Goal: Information Seeking & Learning: Learn about a topic

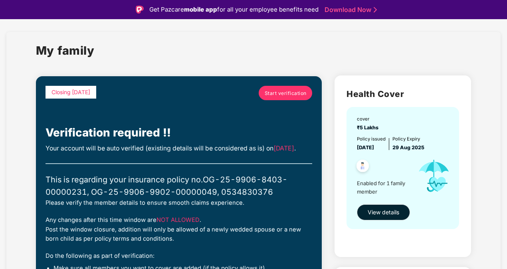
click at [284, 88] on link "Start verification" at bounding box center [286, 93] width 54 height 14
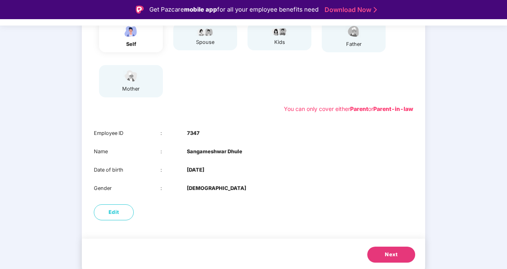
scroll to position [112, 0]
click at [387, 248] on button "Next" at bounding box center [392, 254] width 48 height 16
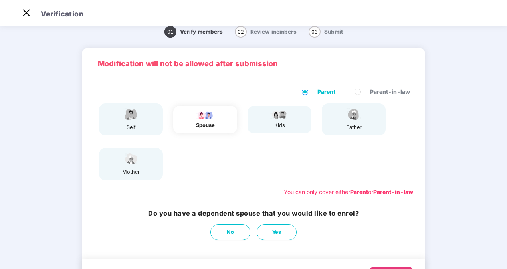
scroll to position [0, 0]
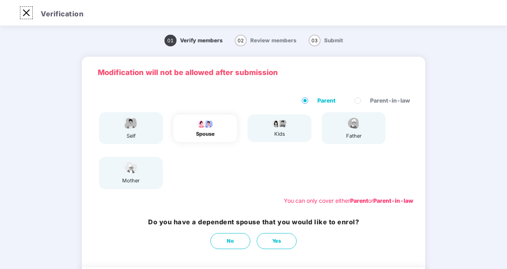
click at [24, 14] on img at bounding box center [26, 12] width 13 height 13
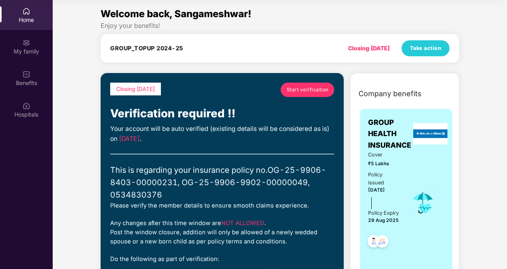
click at [30, 17] on div "Home" at bounding box center [26, 20] width 53 height 8
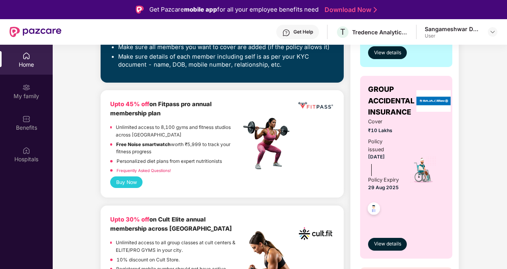
scroll to position [280, 0]
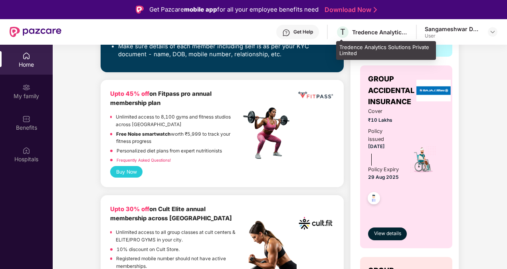
click at [375, 32] on div "Tredence Analytics Solutions Private Limited" at bounding box center [380, 32] width 56 height 8
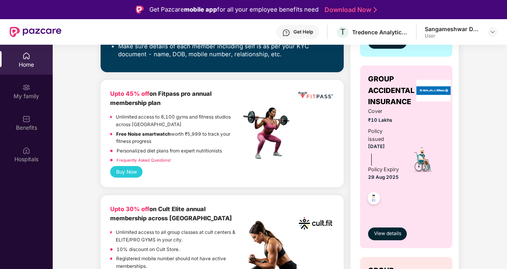
click at [471, 27] on div "Sangameshwar Dhule" at bounding box center [453, 29] width 56 height 8
click at [491, 32] on img at bounding box center [493, 32] width 6 height 6
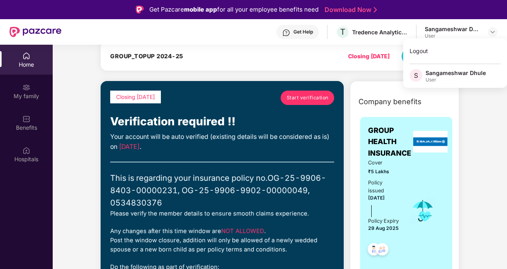
scroll to position [0, 0]
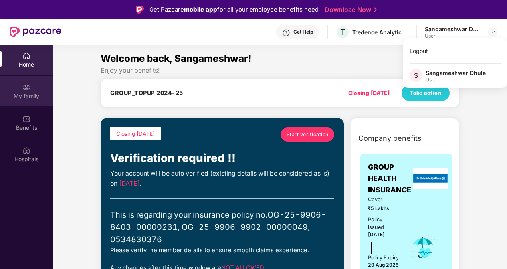
click at [29, 93] on div "My family" at bounding box center [26, 96] width 53 height 8
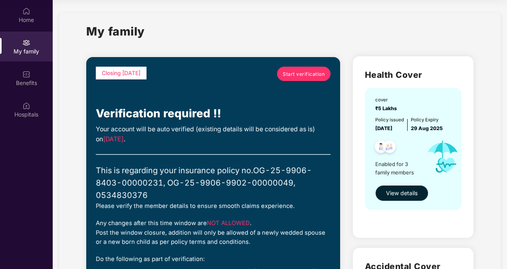
click at [406, 189] on span "View details" at bounding box center [402, 193] width 32 height 9
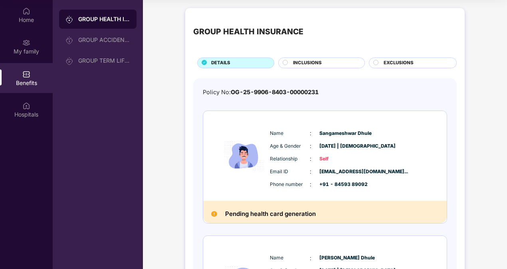
click at [316, 62] on span "INCLUSIONS" at bounding box center [307, 63] width 29 height 7
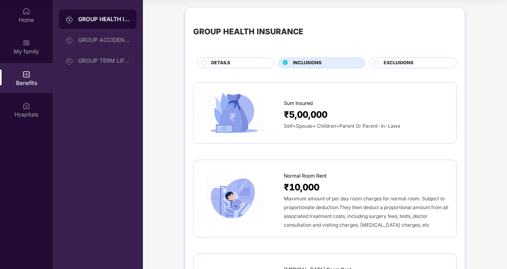
click at [401, 64] on span "EXCLUSIONS" at bounding box center [399, 63] width 30 height 7
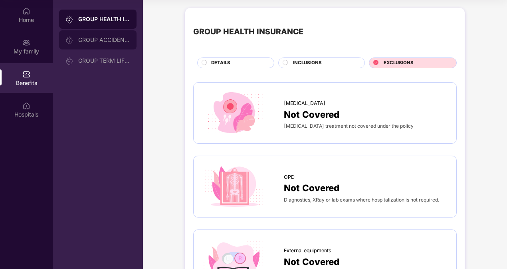
click at [93, 38] on div "GROUP ACCIDENTAL INSURANCE" at bounding box center [104, 40] width 52 height 6
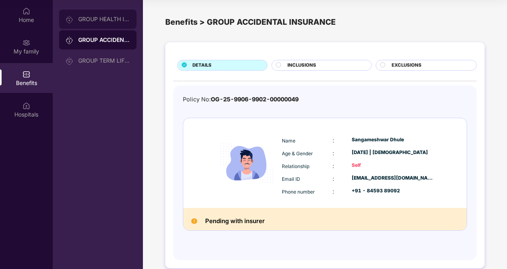
click at [96, 26] on div "GROUP HEALTH INSURANCE" at bounding box center [97, 19] width 77 height 19
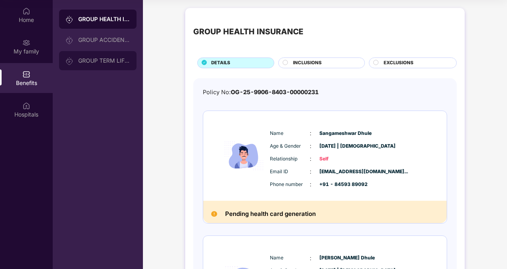
click at [95, 61] on div "GROUP TERM LIFE INSURANCE" at bounding box center [104, 61] width 52 height 6
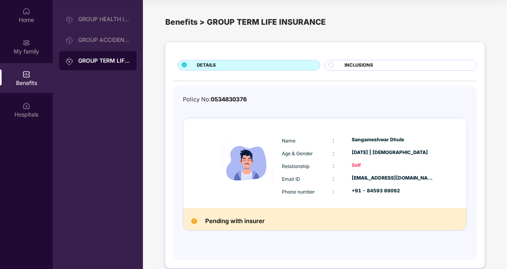
scroll to position [10, 0]
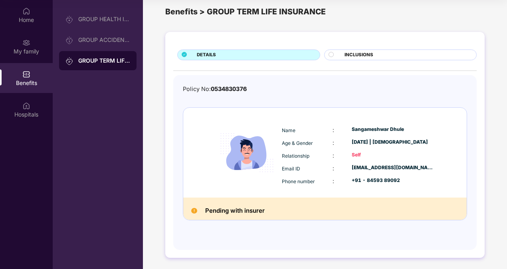
click at [341, 52] on div "INCLUSIONS" at bounding box center [407, 56] width 132 height 8
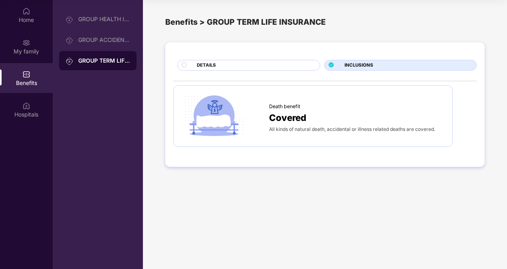
click at [209, 62] on span "DETAILS" at bounding box center [206, 65] width 19 height 7
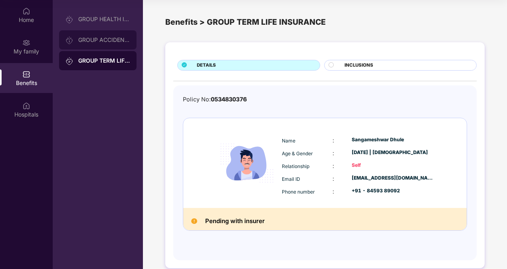
click at [104, 46] on div "GROUP ACCIDENTAL INSURANCE" at bounding box center [97, 39] width 77 height 19
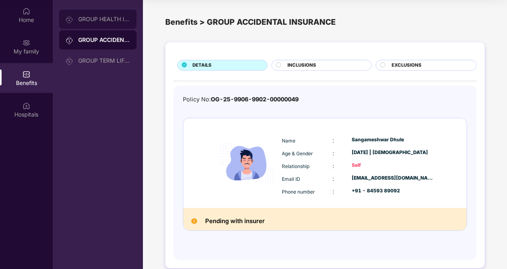
click at [98, 25] on div "GROUP HEALTH INSURANCE" at bounding box center [97, 19] width 77 height 19
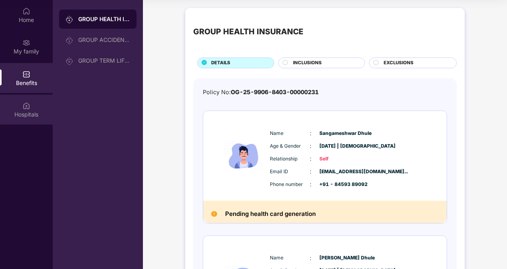
click at [26, 109] on img at bounding box center [26, 106] width 8 height 8
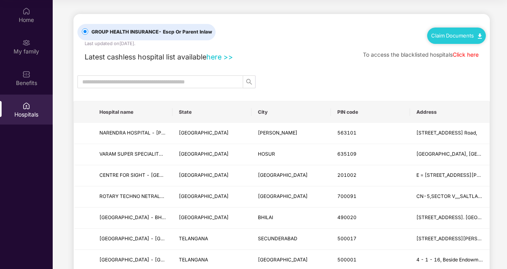
click at [194, 111] on th "State" at bounding box center [212, 112] width 79 height 22
click at [202, 80] on input "text" at bounding box center [157, 81] width 150 height 9
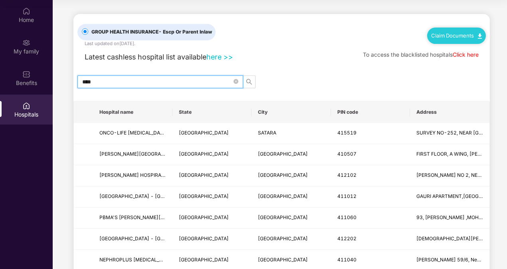
click at [130, 78] on input "****" at bounding box center [157, 81] width 150 height 9
type input "*"
type input "******"
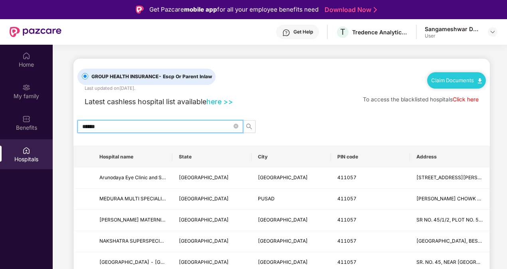
click at [300, 100] on div "Latest cashless hospital list available here >> To access the blacklisted hospi…" at bounding box center [281, 99] width 409 height 15
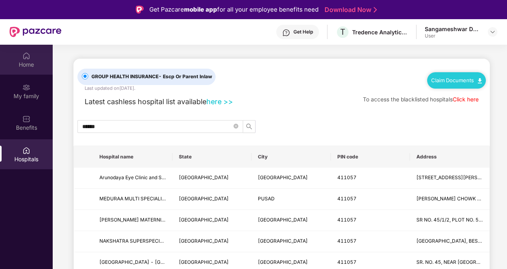
click at [25, 56] on img at bounding box center [26, 56] width 8 height 8
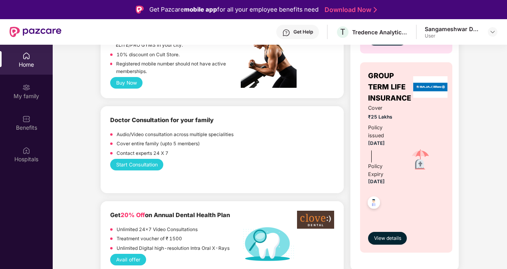
scroll to position [479, 0]
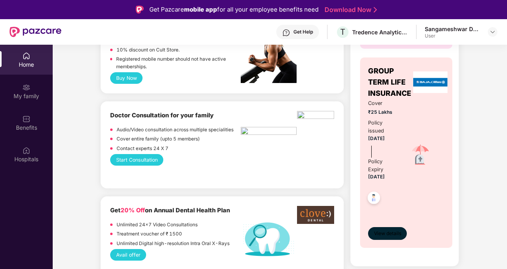
click at [401, 240] on button "View details" at bounding box center [387, 233] width 39 height 13
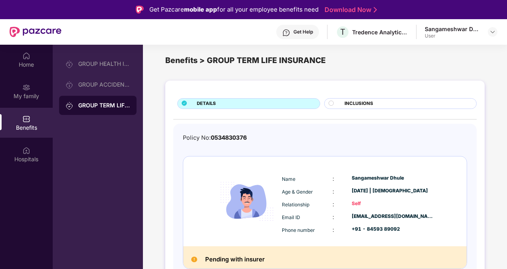
scroll to position [10, 0]
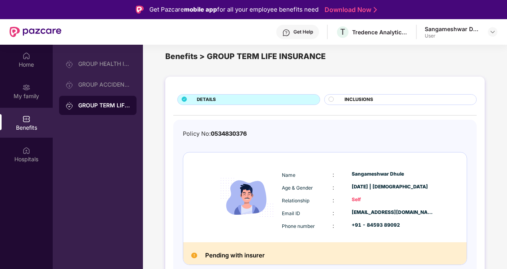
click at [269, 112] on div "DETAILS INCLUSIONS Policy No: 0534830376 Name : [PERSON_NAME] Age & Gender : [D…" at bounding box center [325, 190] width 320 height 226
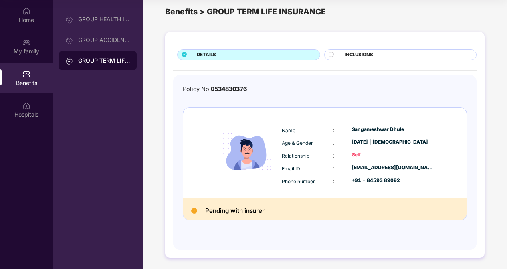
scroll to position [0, 0]
